Goal: Entertainment & Leisure: Consume media (video, audio)

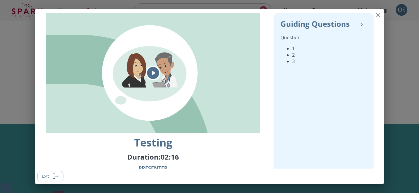
click at [155, 74] on icon "play" at bounding box center [153, 73] width 12 height 12
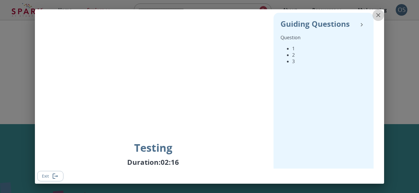
click at [377, 15] on icon "close" at bounding box center [378, 15] width 7 height 7
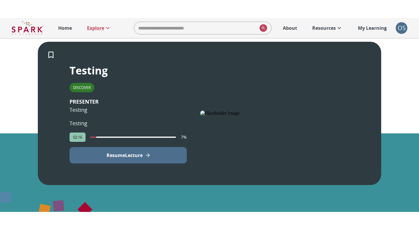
scroll to position [115, 0]
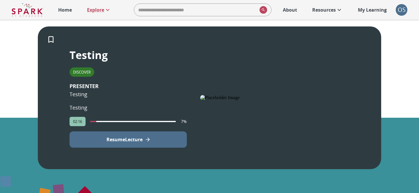
click at [130, 141] on p "Resume Lecture" at bounding box center [125, 139] width 36 height 7
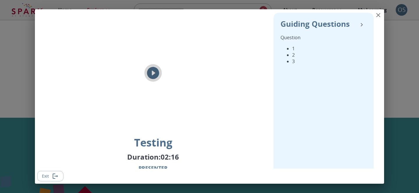
click at [153, 74] on icon "play" at bounding box center [153, 73] width 15 height 15
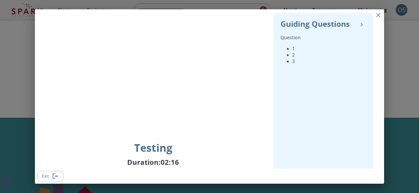
click at [59, 176] on button "Exit" at bounding box center [50, 176] width 26 height 11
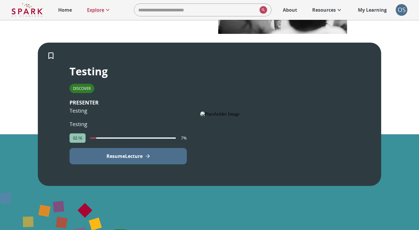
scroll to position [99, 0]
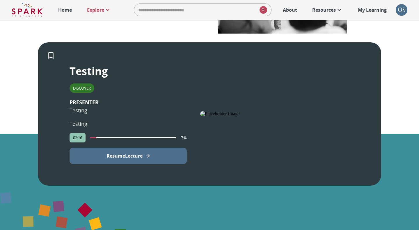
click at [126, 155] on p "Resume Lecture" at bounding box center [125, 155] width 36 height 7
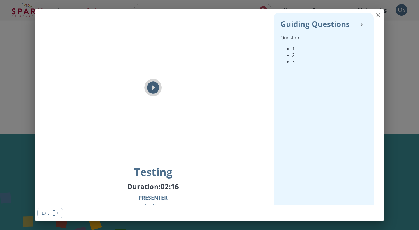
click at [154, 86] on icon "play" at bounding box center [153, 87] width 15 height 15
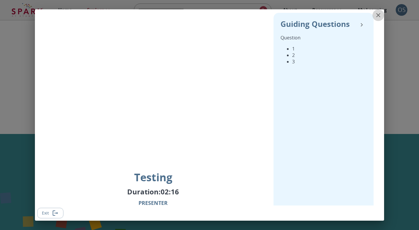
click at [377, 15] on icon "close" at bounding box center [378, 15] width 7 height 7
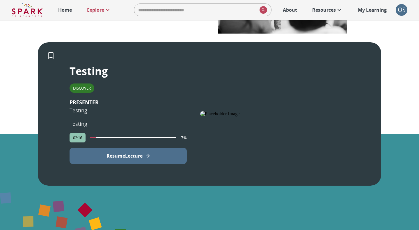
click at [161, 153] on button "Resume Lecture" at bounding box center [128, 155] width 117 height 16
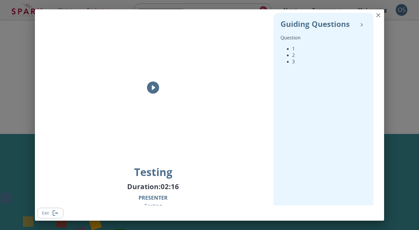
click at [152, 88] on icon "play" at bounding box center [153, 87] width 15 height 15
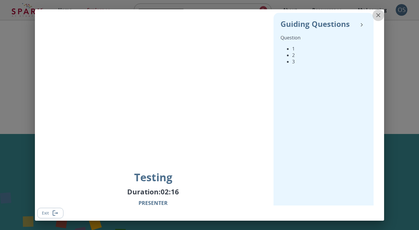
click at [376, 14] on icon "close" at bounding box center [378, 15] width 7 height 7
